Goal: Ask a question

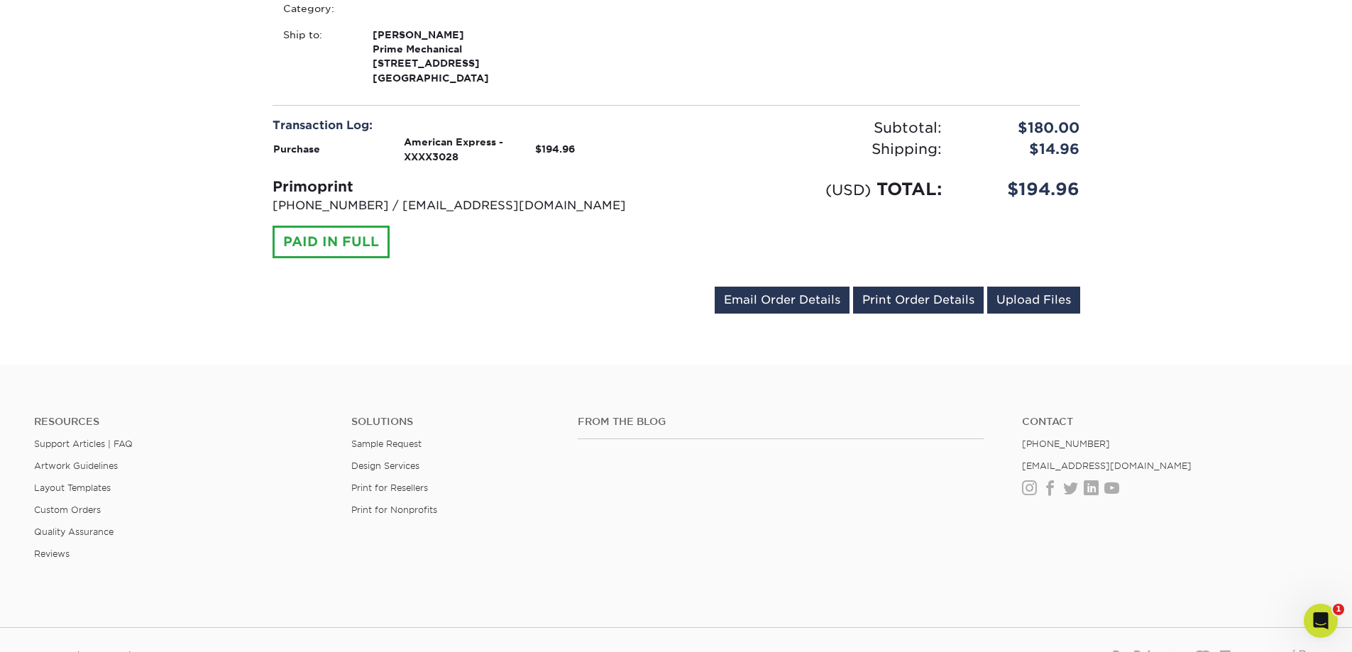
scroll to position [2318, 0]
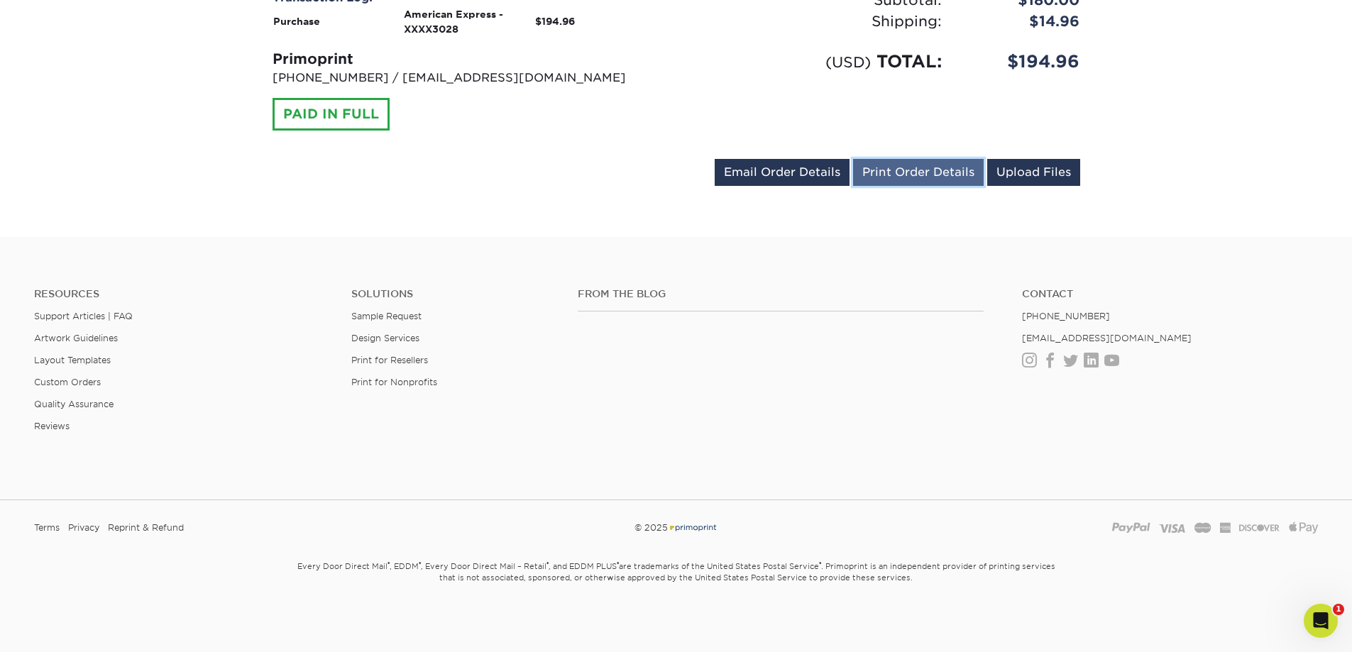
click at [866, 179] on link "Print Order Details" at bounding box center [918, 172] width 131 height 27
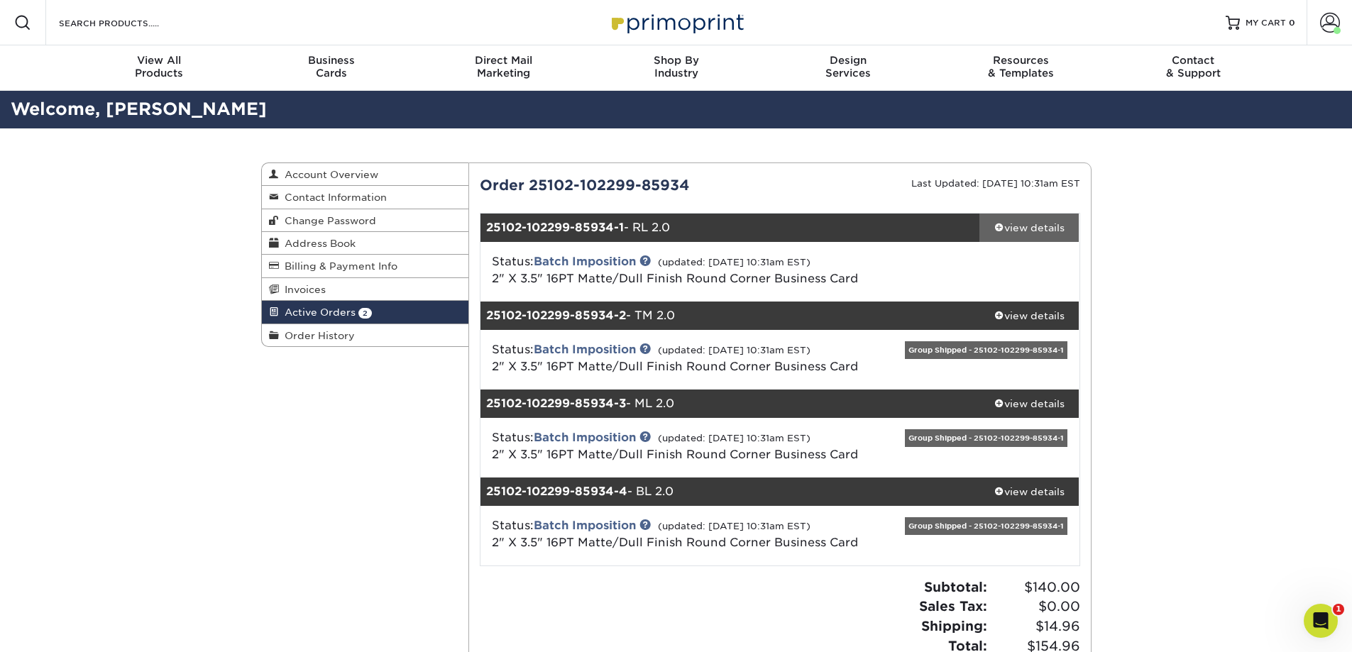
click at [1039, 227] on div "view details" at bounding box center [1030, 228] width 100 height 14
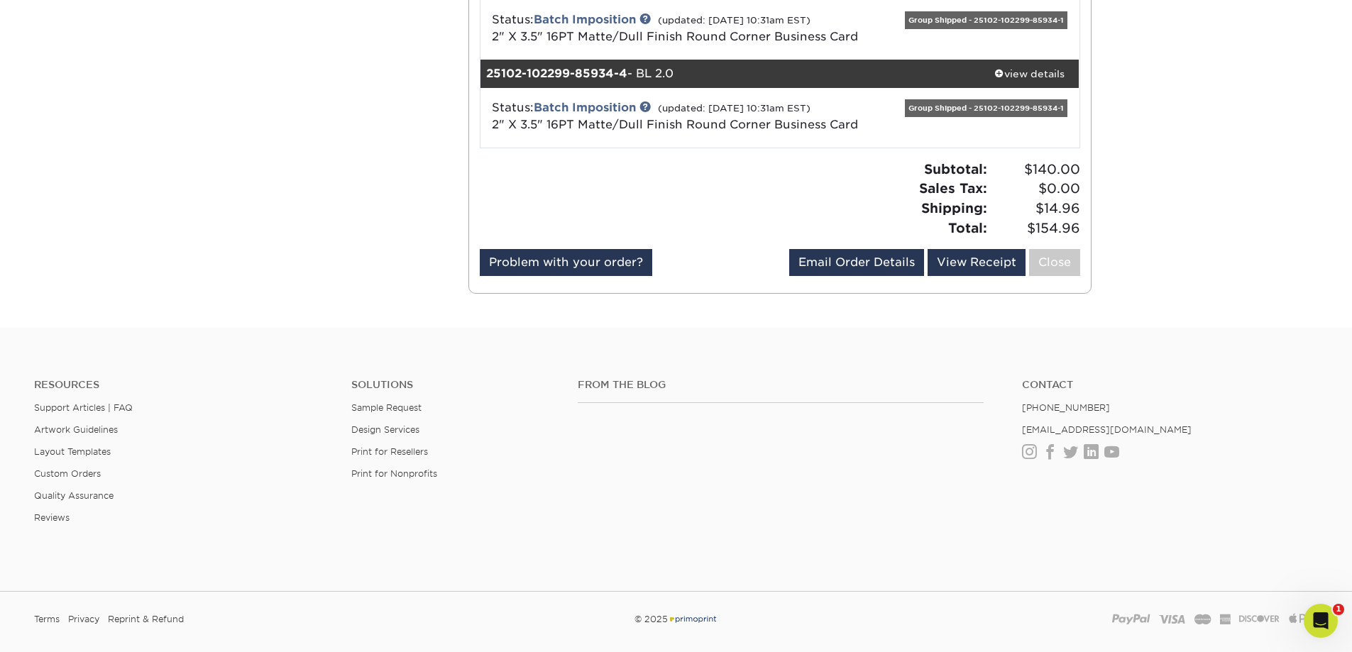
scroll to position [1157, 0]
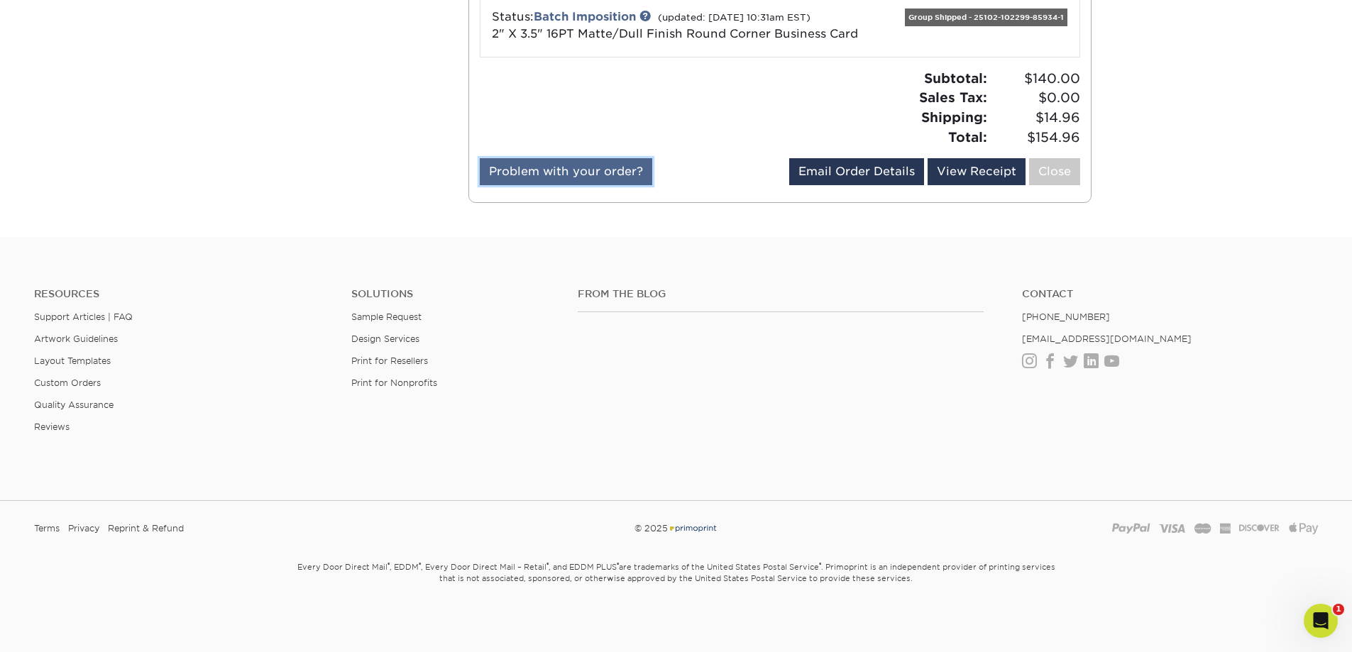
click at [592, 175] on link "Problem with your order?" at bounding box center [566, 171] width 173 height 27
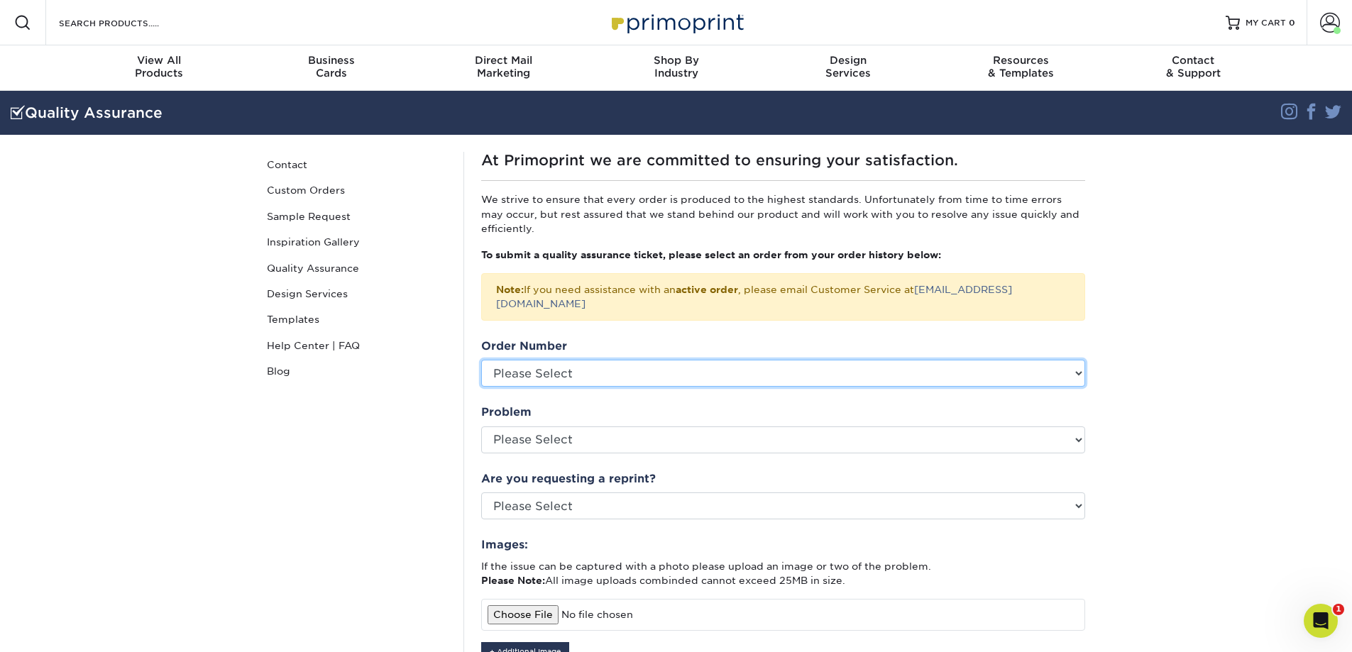
click at [598, 360] on select "Please Select S1007755 S1007649 S1007437 S1007223 S1007019 S1006584 S1006080 S1…" at bounding box center [783, 373] width 604 height 27
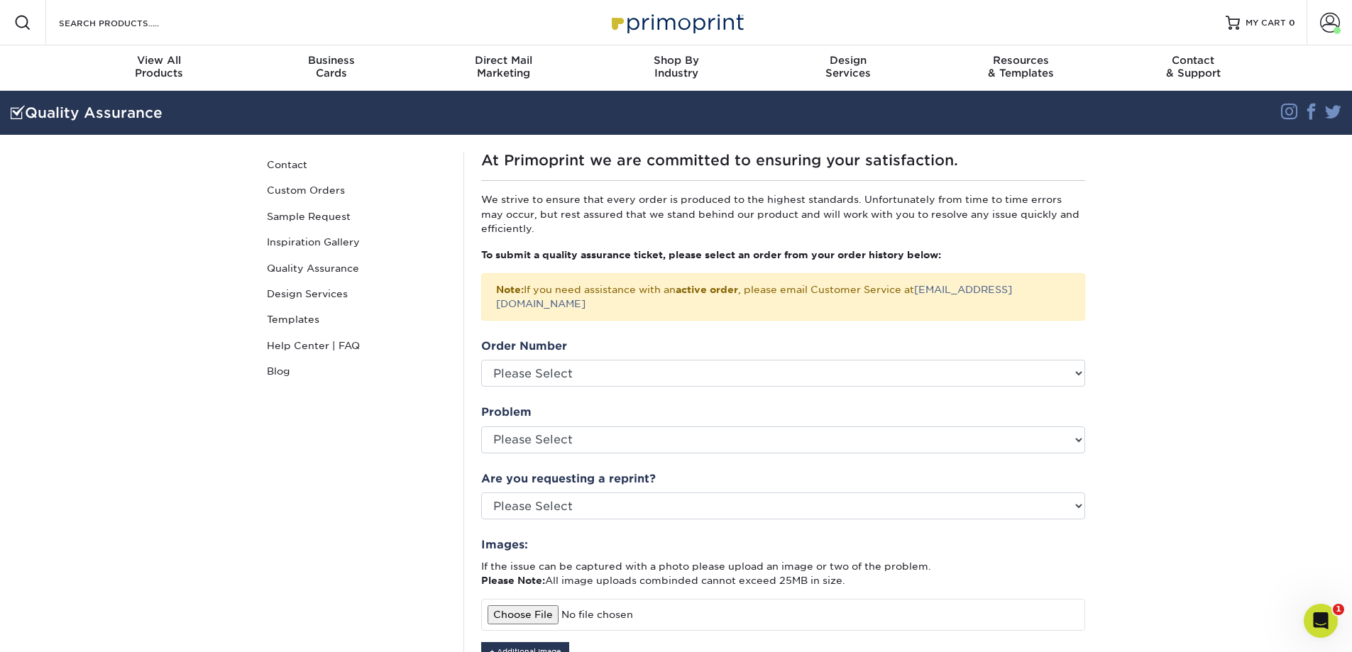
click at [386, 407] on div "Quality Assurance Contact Custom Orders Sample Request Inspiration Gallery Qual…" at bounding box center [357, 527] width 213 height 750
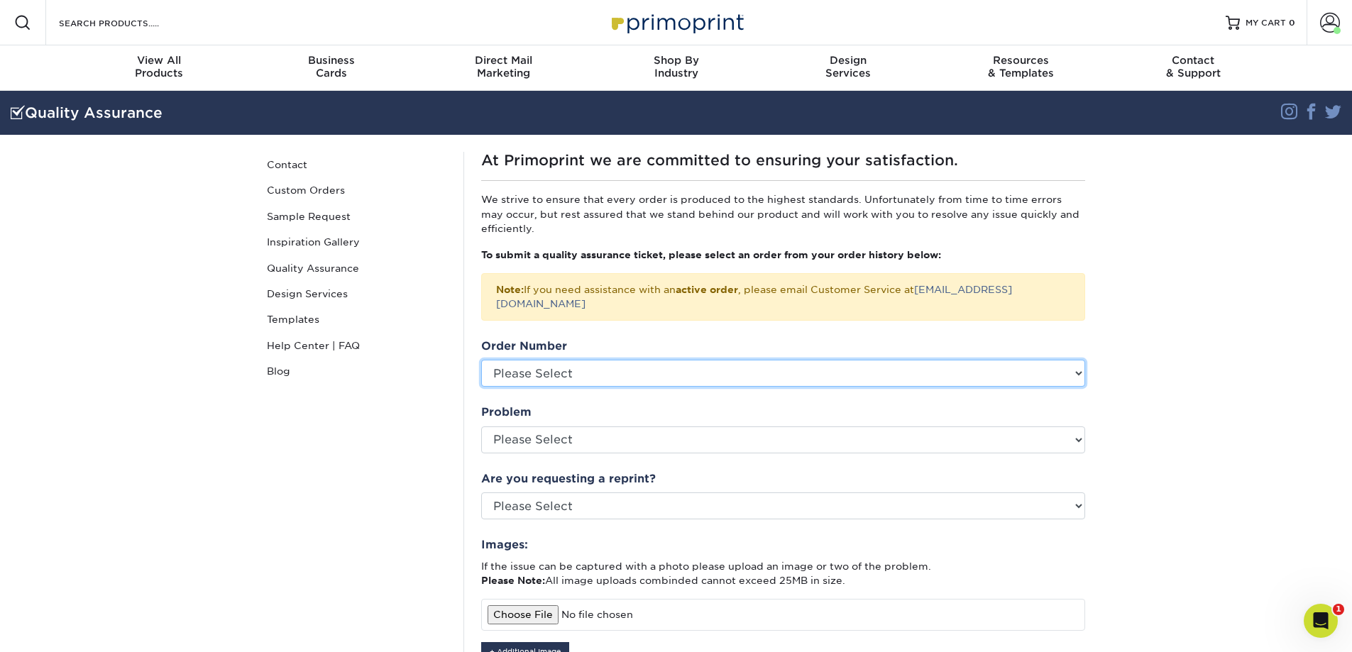
click at [555, 364] on select "Please Select S1007755 S1007649 S1007437 S1007223 S1007019 S1006584 S1006080 S1…" at bounding box center [783, 373] width 604 height 27
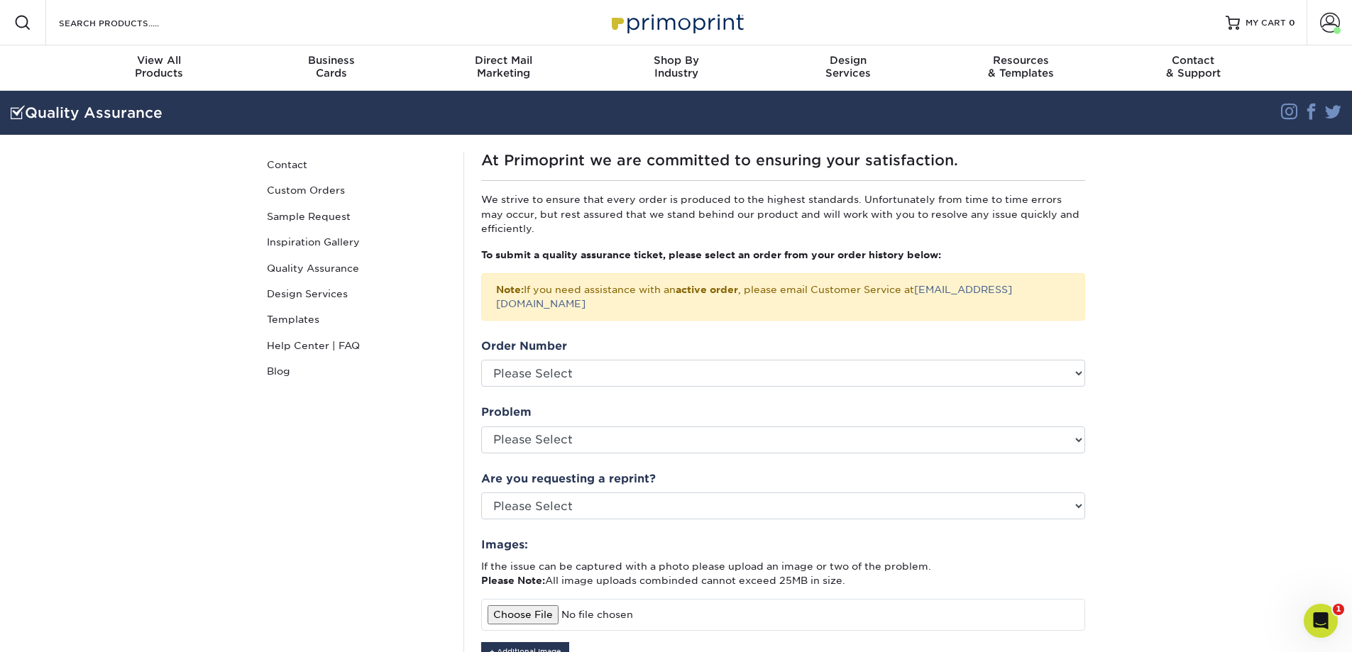
click at [373, 532] on div "Quality Assurance Contact Custom Orders Sample Request Inspiration Gallery Qual…" at bounding box center [357, 527] width 213 height 750
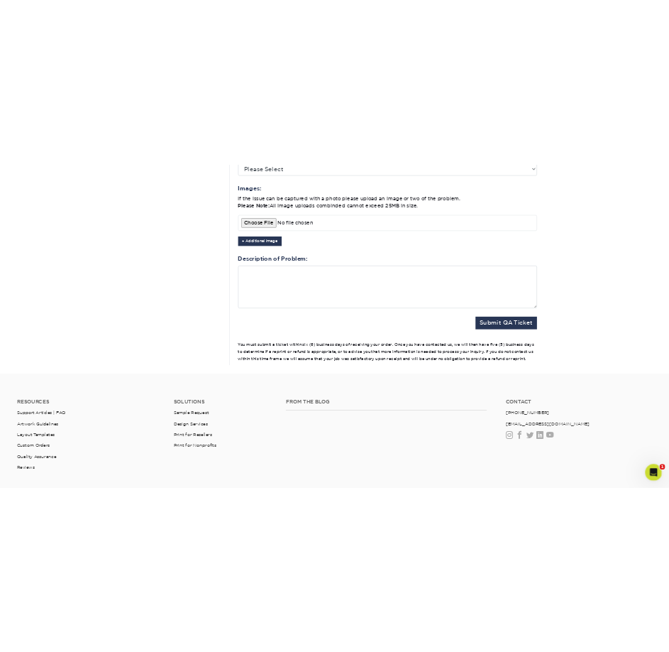
scroll to position [478, 0]
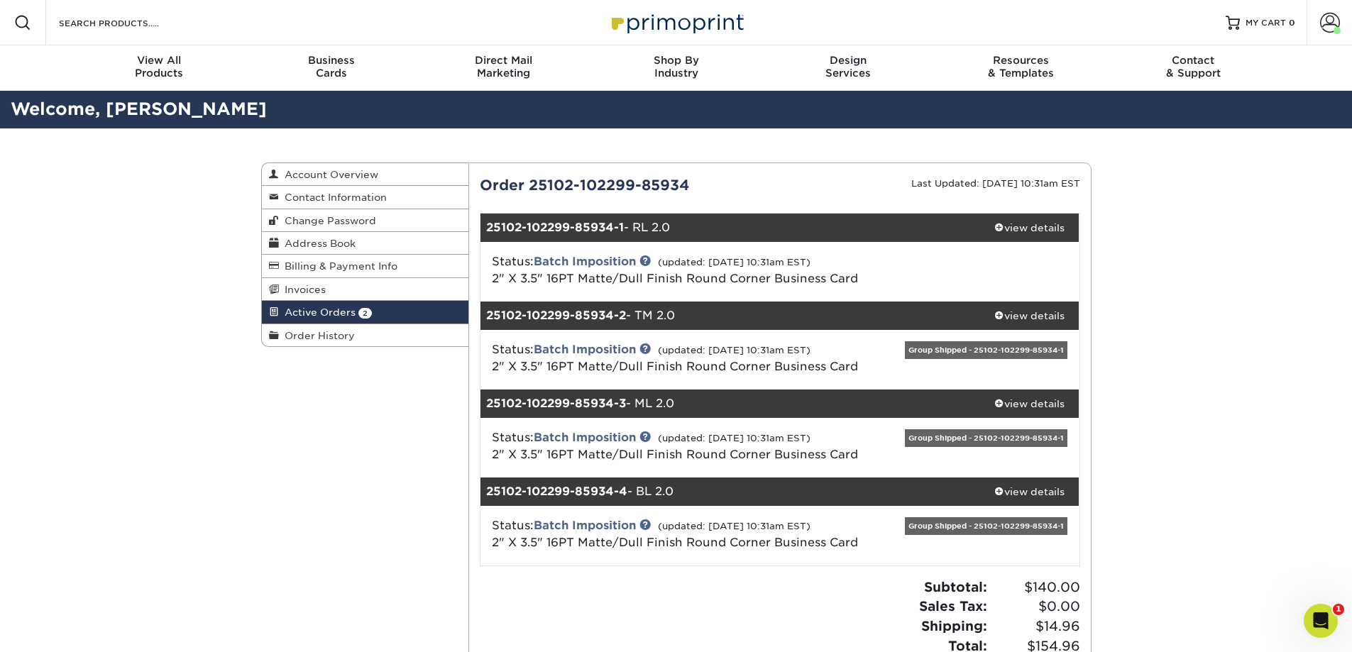
click at [365, 471] on div "Active Orders Account Overview Contact Information Change Password Address Book…" at bounding box center [677, 437] width 852 height 618
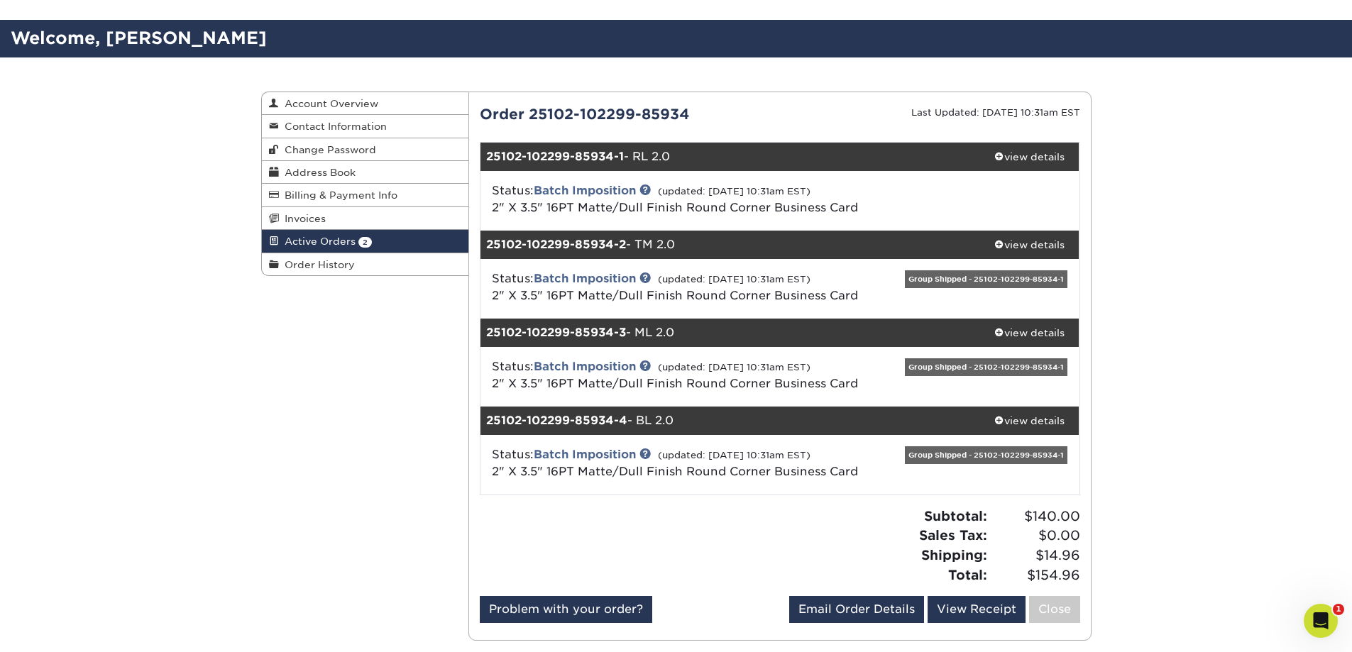
scroll to position [142, 0]
